Goal: Find specific page/section: Find specific page/section

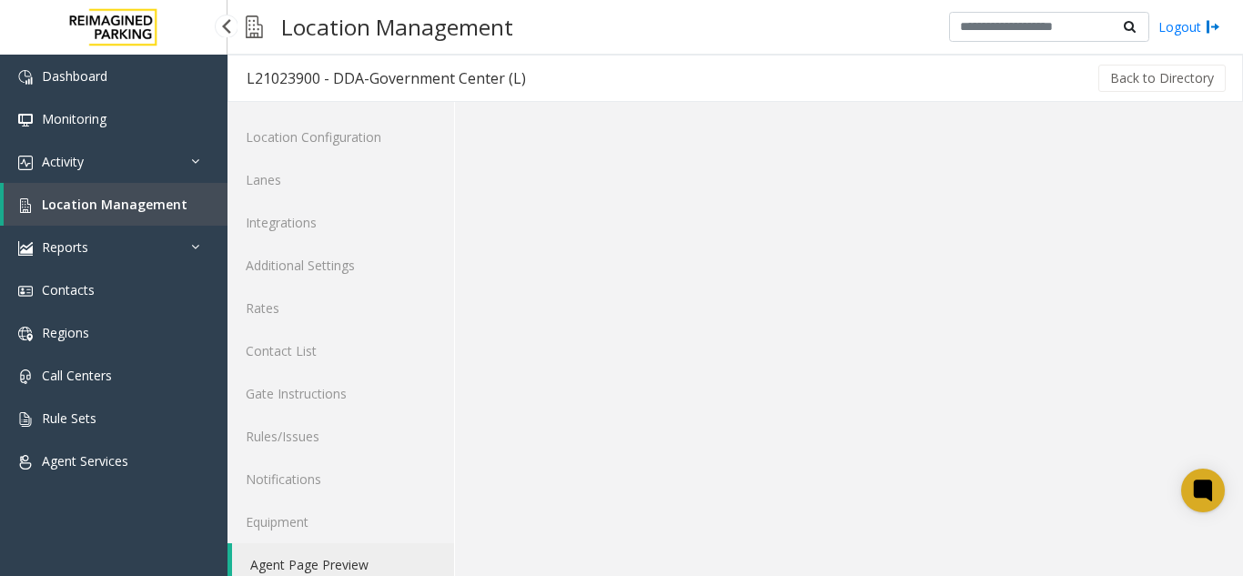
click at [145, 198] on span "Location Management" at bounding box center [115, 204] width 146 height 17
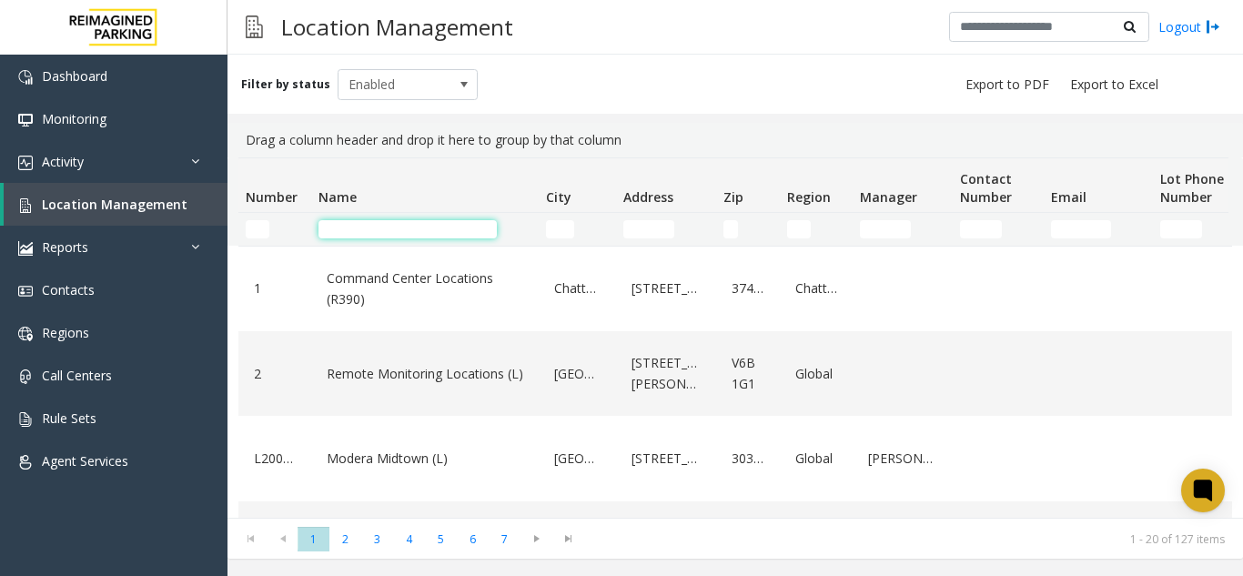
click at [345, 220] on input "Name Filter" at bounding box center [407, 229] width 178 height 18
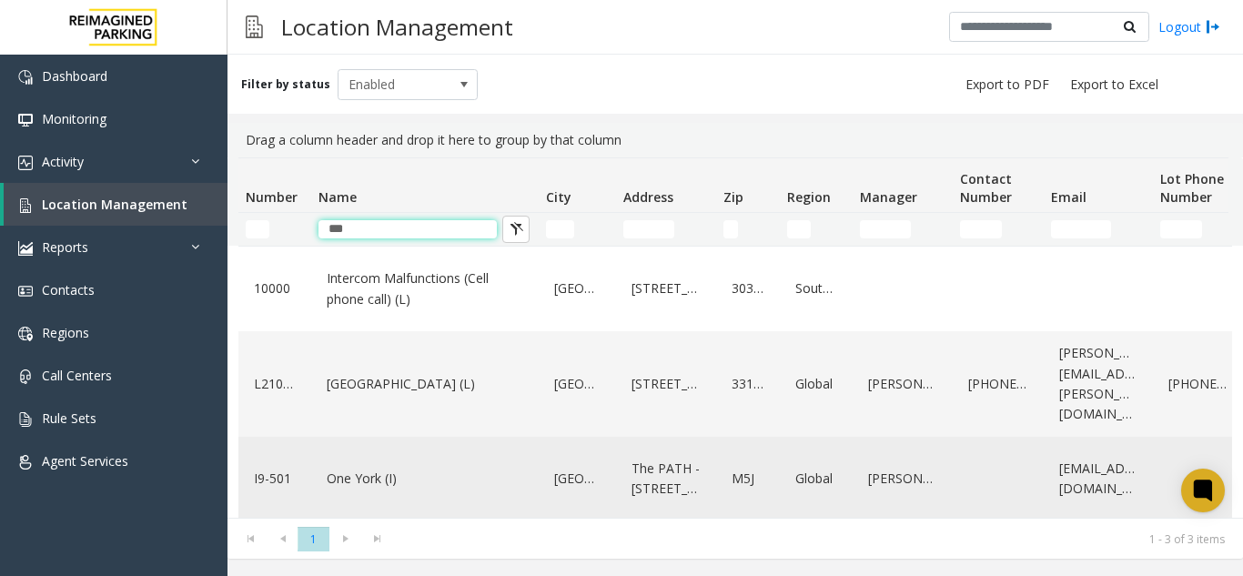
type input "***"
click at [322, 478] on link "One York (I)" at bounding box center [425, 478] width 206 height 29
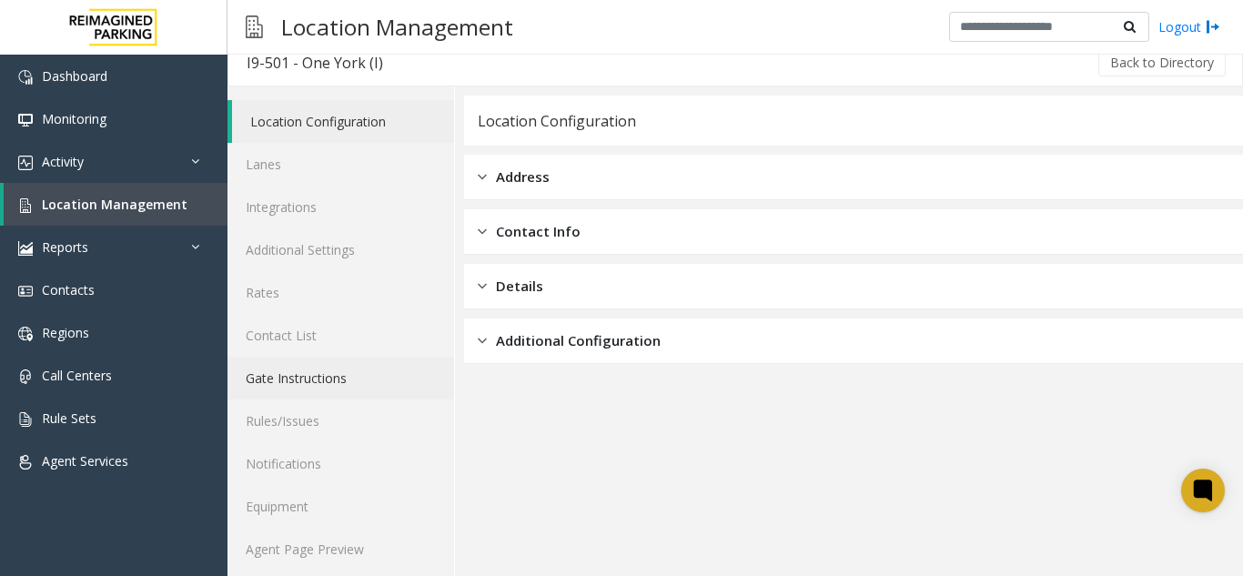
scroll to position [24, 0]
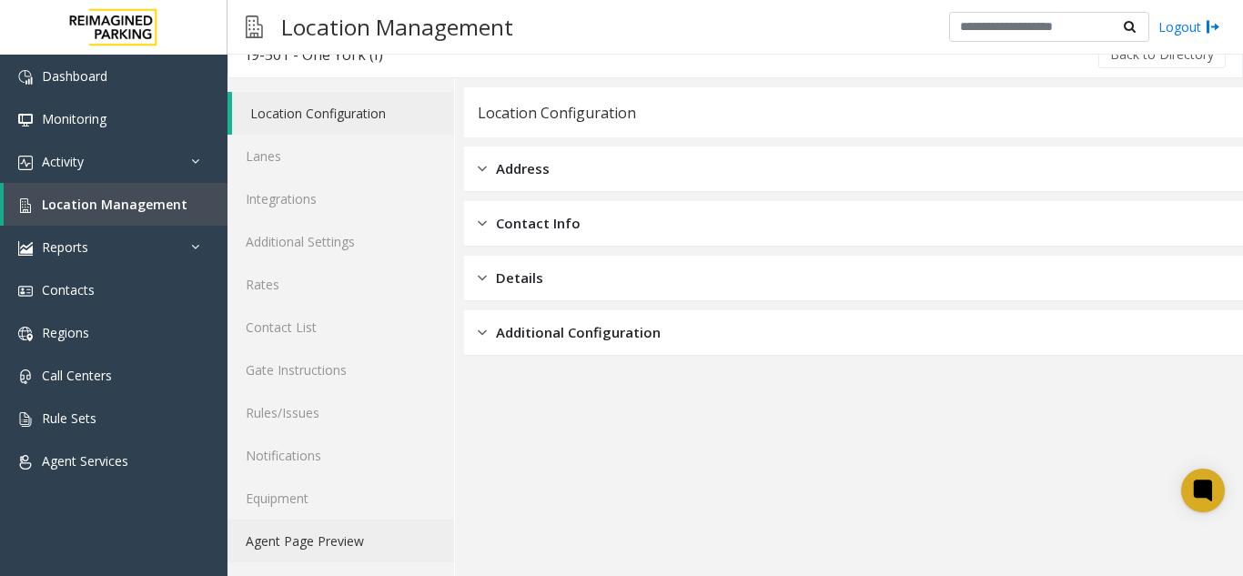
click at [341, 530] on link "Agent Page Preview" at bounding box center [340, 540] width 226 height 43
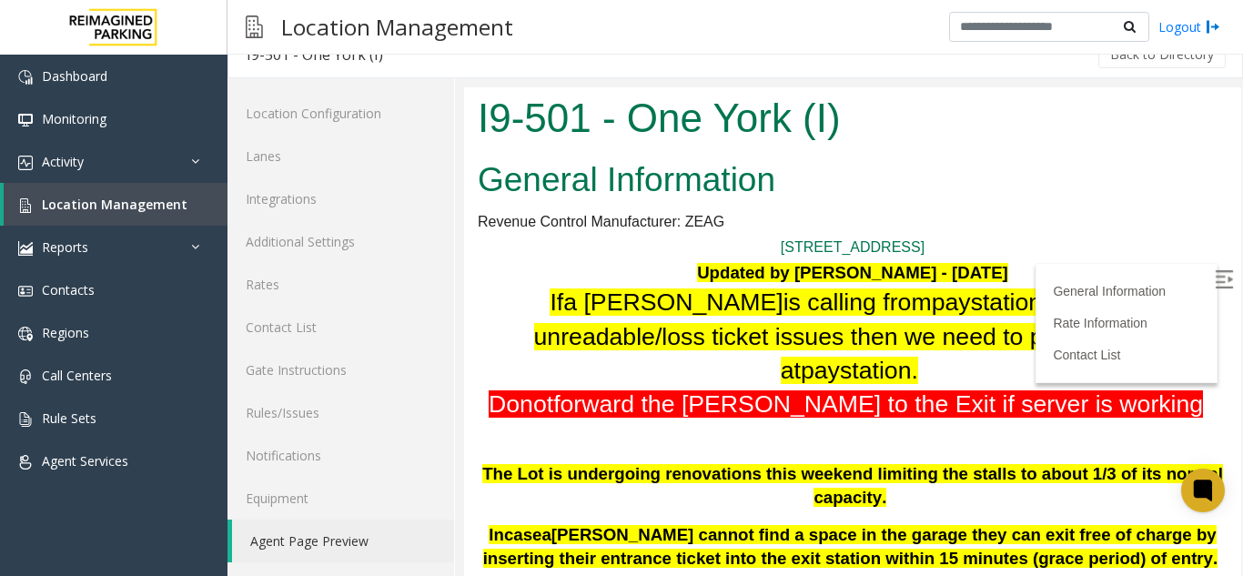
scroll to position [182, 0]
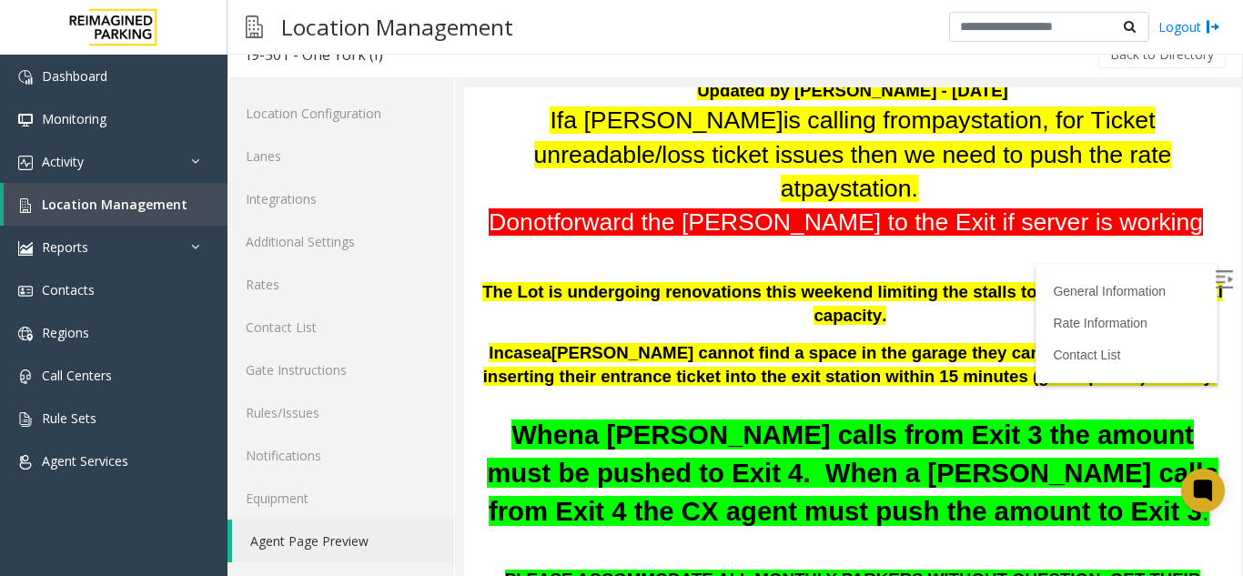
click at [1214, 283] on img at bounding box center [1223, 279] width 18 height 18
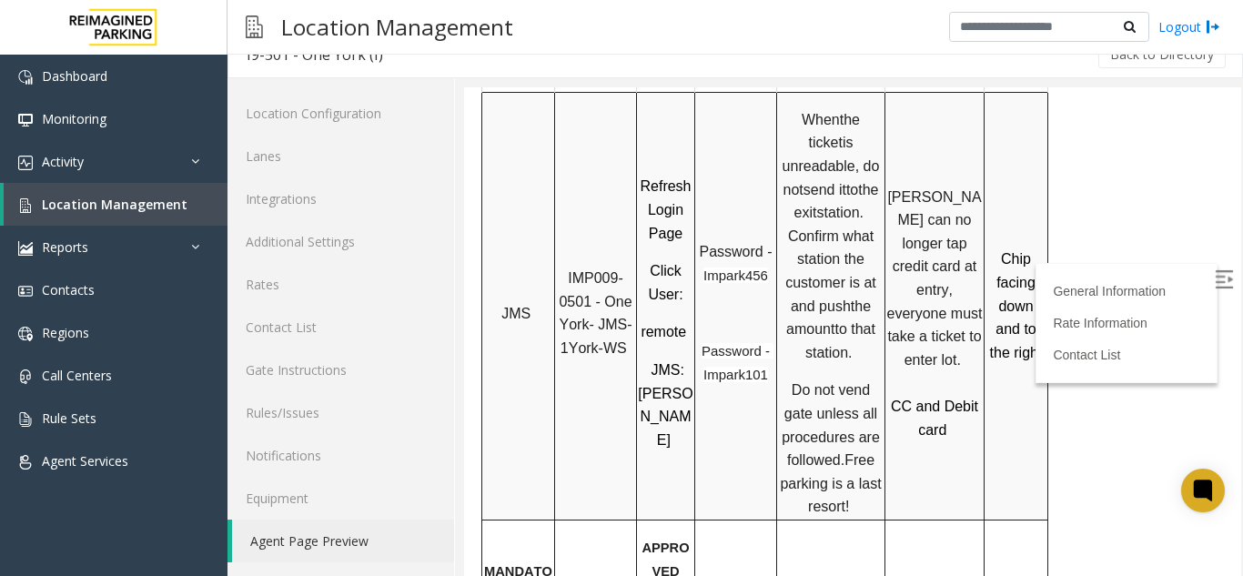
scroll to position [1273, 0]
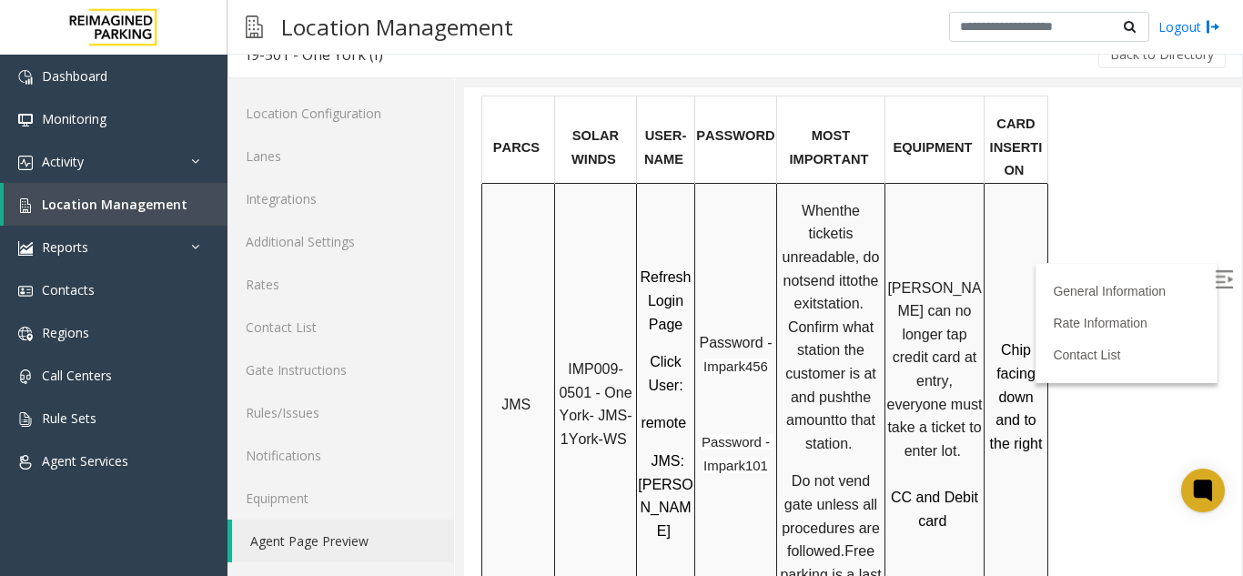
click at [713, 358] on span "Impark456" at bounding box center [735, 365] width 65 height 15
copy span "Impark456"
